Goal: Information Seeking & Learning: Learn about a topic

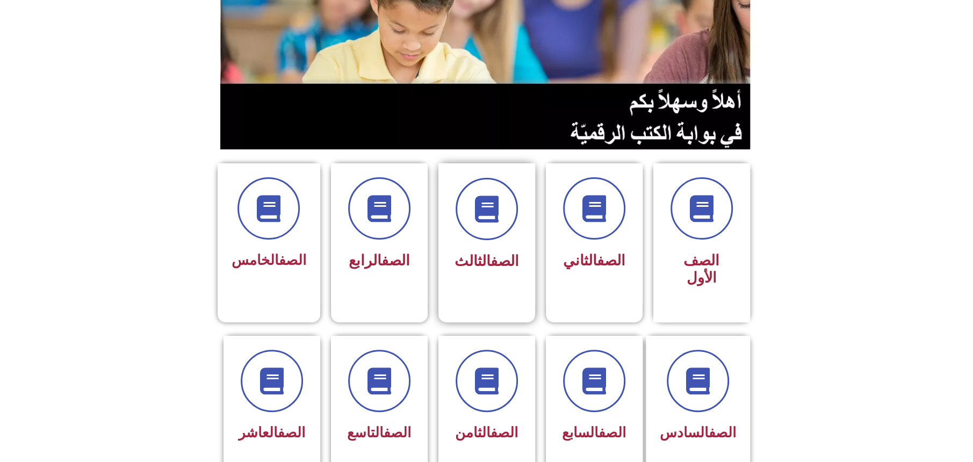
scroll to position [269, 0]
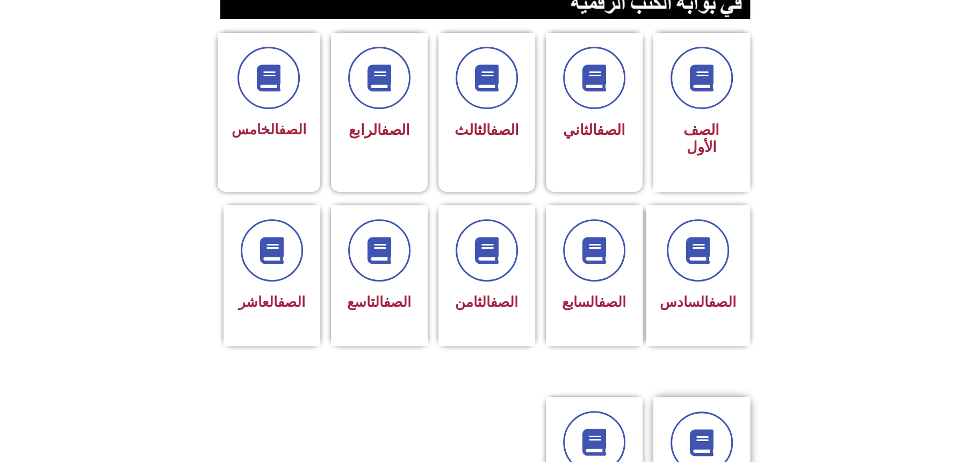
click at [701, 435] on div "الصف الحادي عشر" at bounding box center [702, 467] width 68 height 113
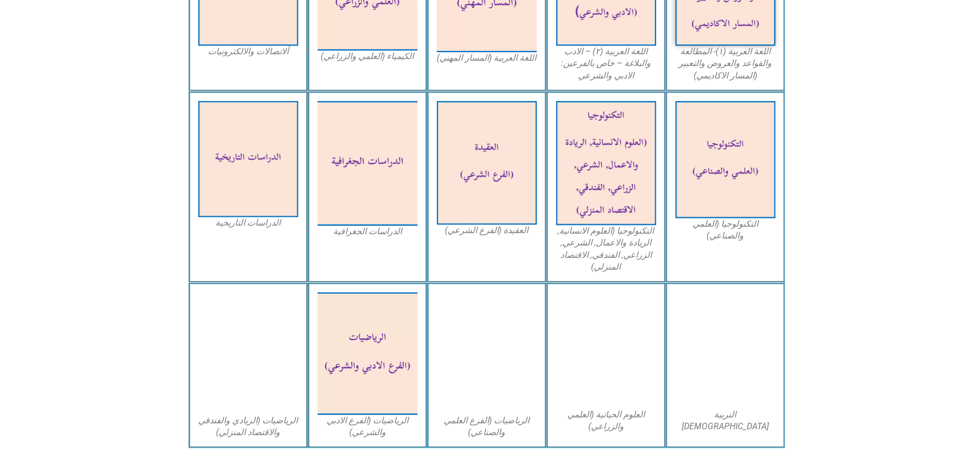
scroll to position [470, 0]
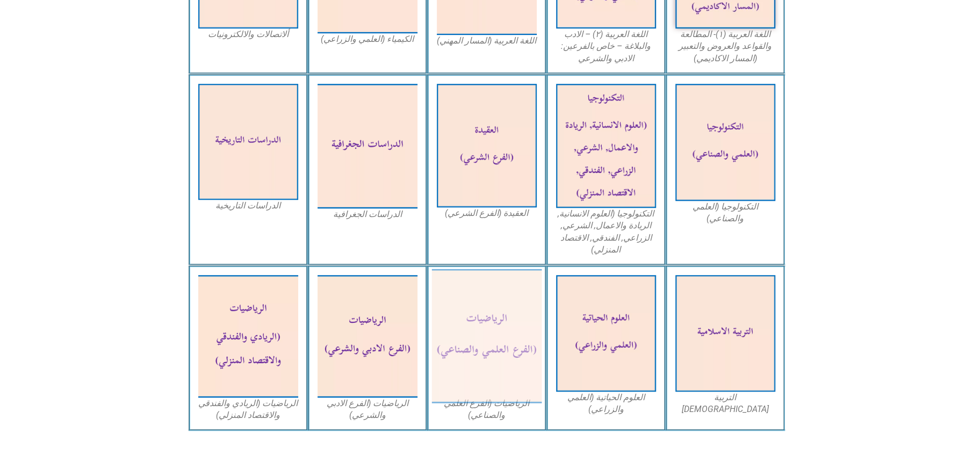
click at [470, 323] on img at bounding box center [486, 336] width 110 height 134
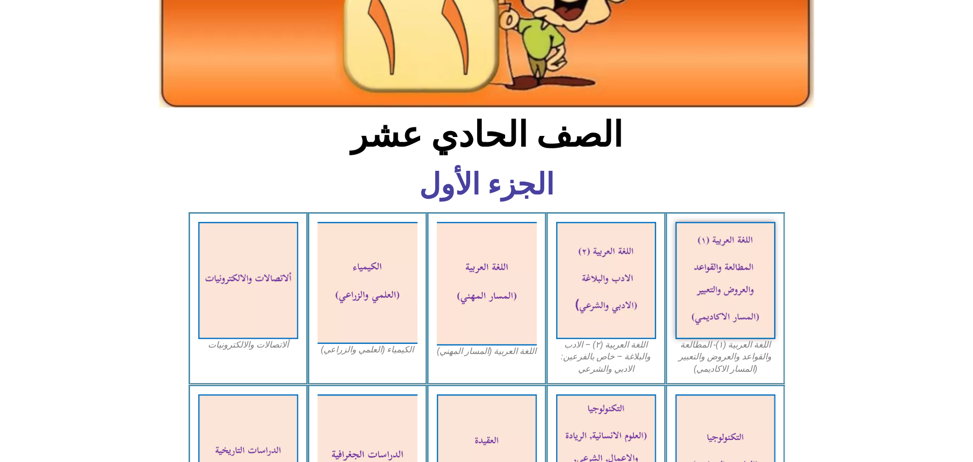
scroll to position [134, 0]
